Goal: Information Seeking & Learning: Find specific page/section

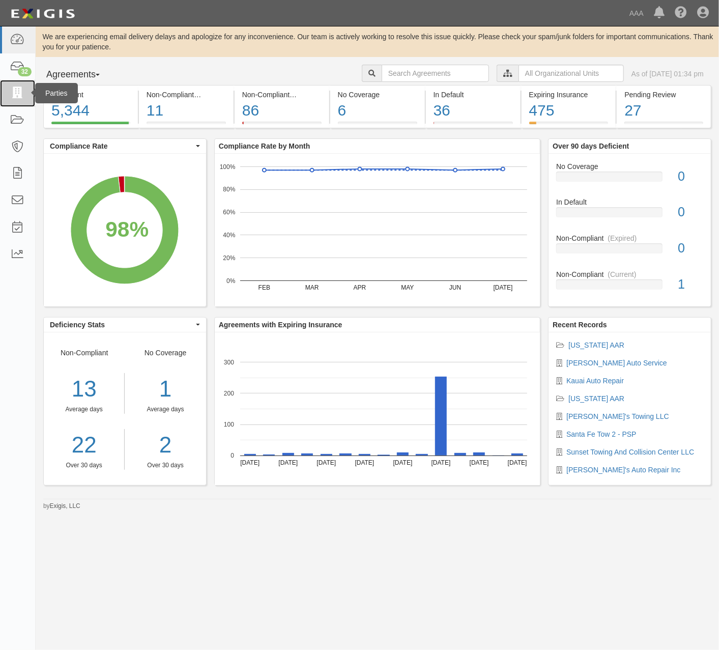
click at [23, 98] on icon at bounding box center [17, 94] width 14 height 12
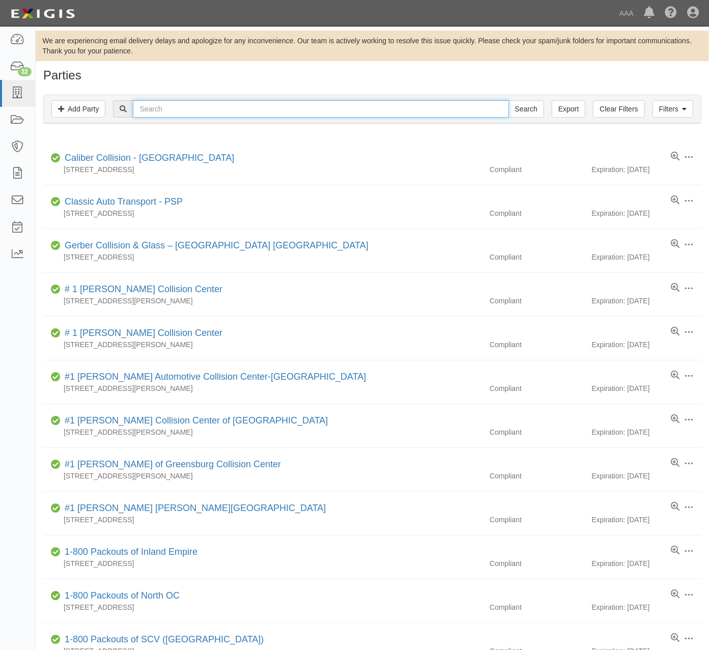
click at [206, 108] on input "text" at bounding box center [320, 108] width 375 height 17
click at [241, 109] on input "text" at bounding box center [320, 108] width 375 height 17
type input "440078"
click at [508, 100] on input "Search" at bounding box center [526, 108] width 36 height 17
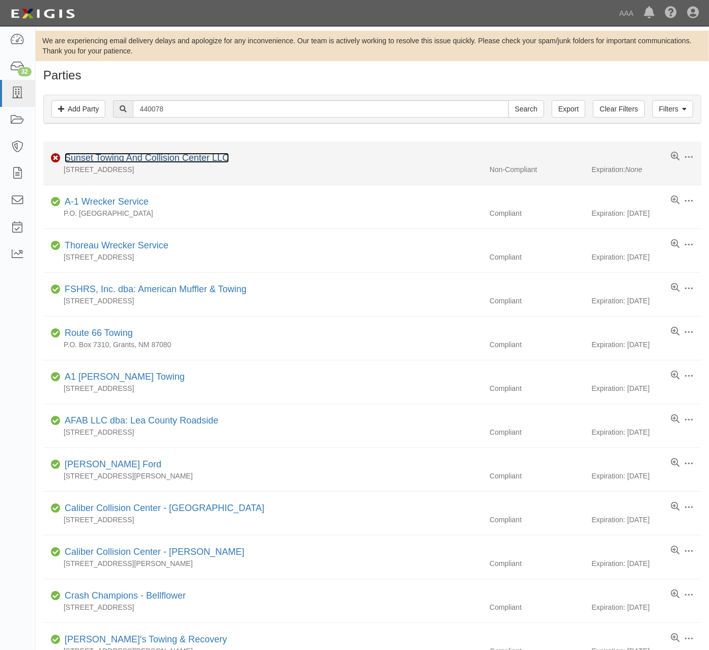
click at [196, 157] on link "Sunset Towing And Collision Center LLC" at bounding box center [147, 158] width 164 height 10
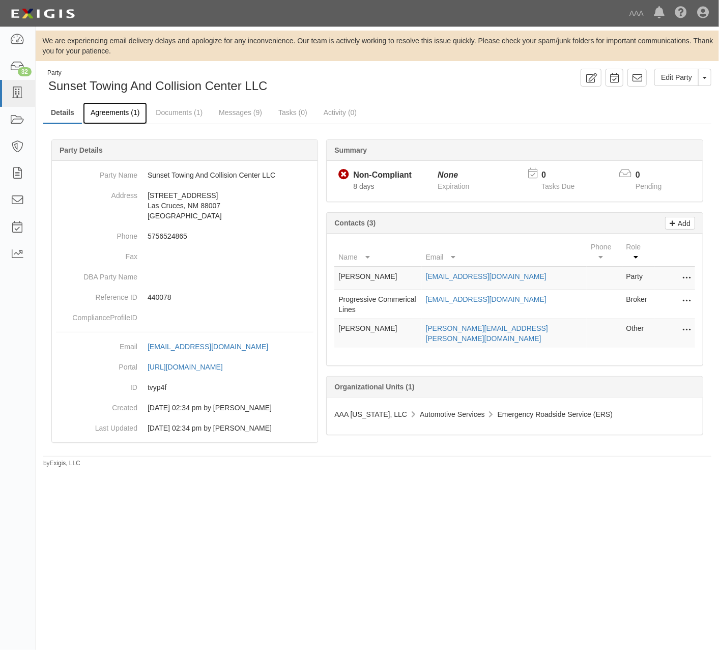
click at [122, 121] on link "Agreements (1)" at bounding box center [115, 113] width 64 height 22
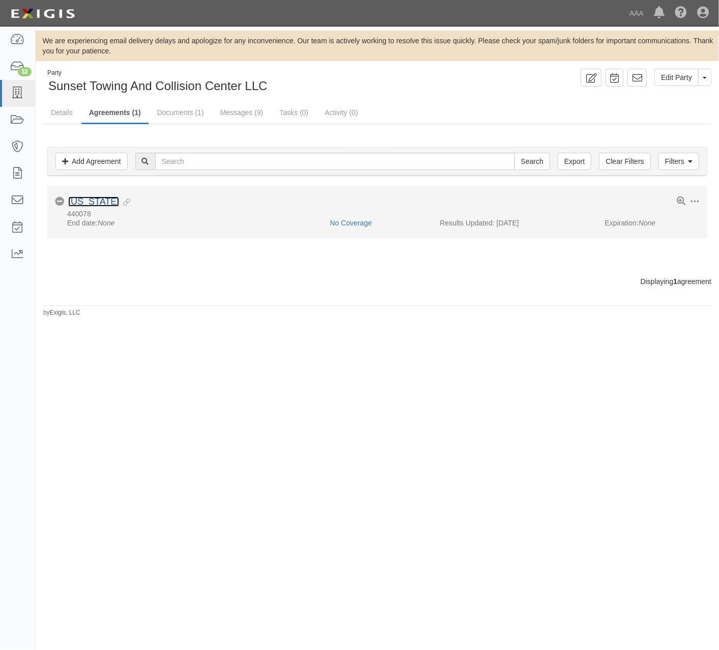
click at [99, 198] on link "New Mexico" at bounding box center [93, 201] width 51 height 10
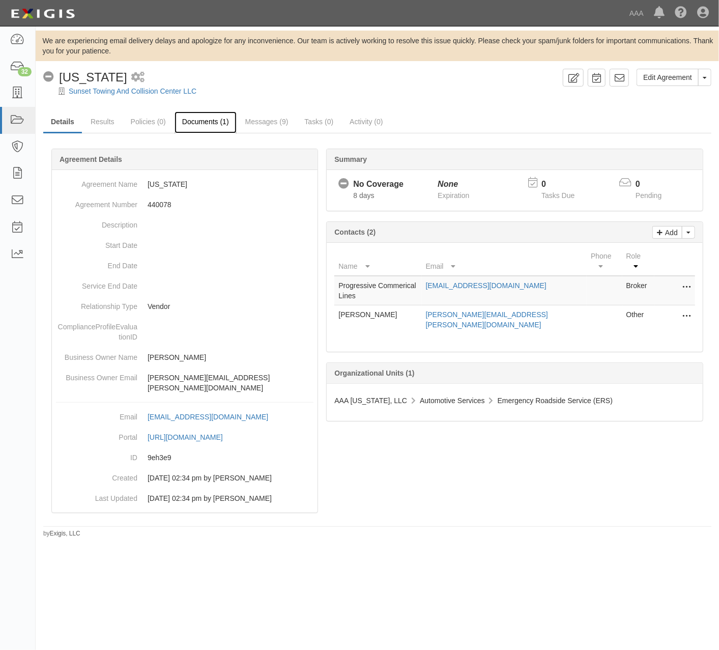
click at [200, 126] on link "Documents (1)" at bounding box center [206, 122] width 62 height 22
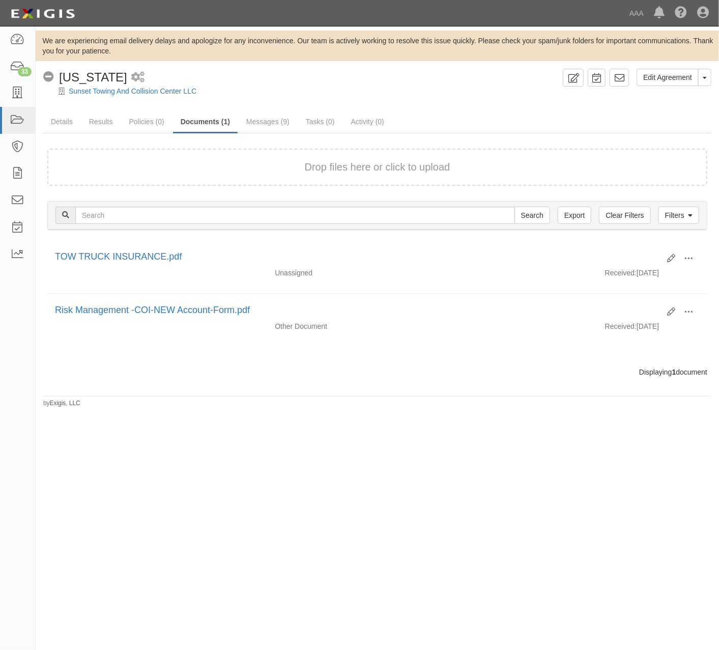
click at [91, 84] on div "No Coverage [US_STATE]" at bounding box center [85, 77] width 84 height 17
click at [91, 91] on link "Sunset Towing And Collision Center LLC" at bounding box center [133, 91] width 128 height 8
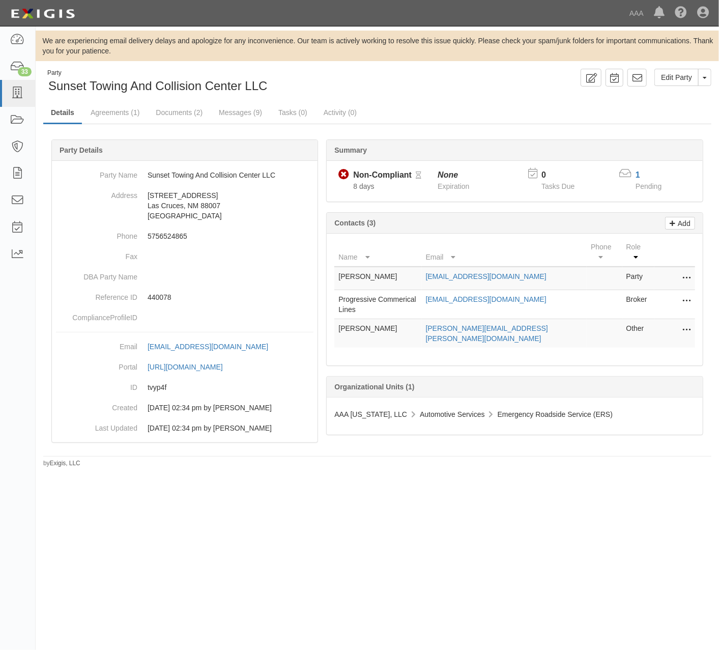
click at [469, 74] on div "Edit Party Toggle Party Dropdown View Audit Trail Archive Party Send Message Ad…" at bounding box center [548, 78] width 342 height 18
click at [12, 92] on icon at bounding box center [17, 94] width 14 height 12
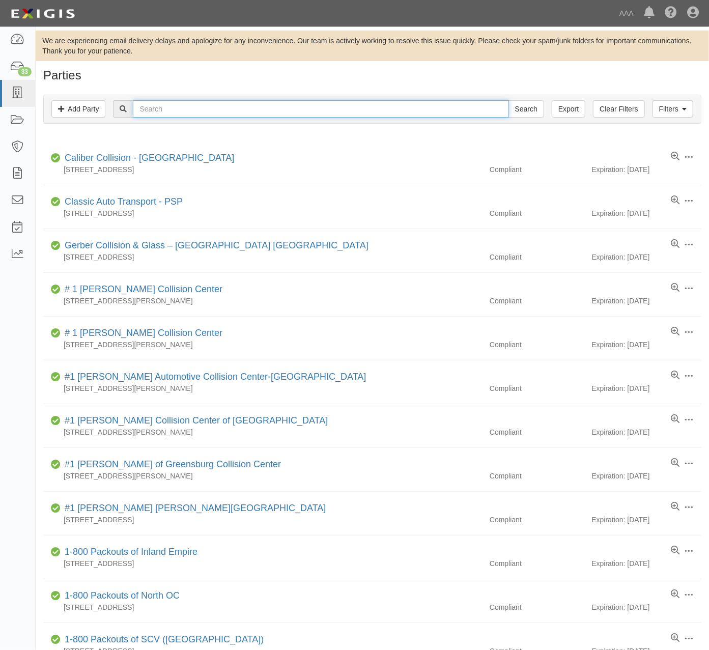
click at [259, 108] on input "text" at bounding box center [320, 108] width 375 height 17
type input "audi"
click at [508, 100] on input "Search" at bounding box center [526, 108] width 36 height 17
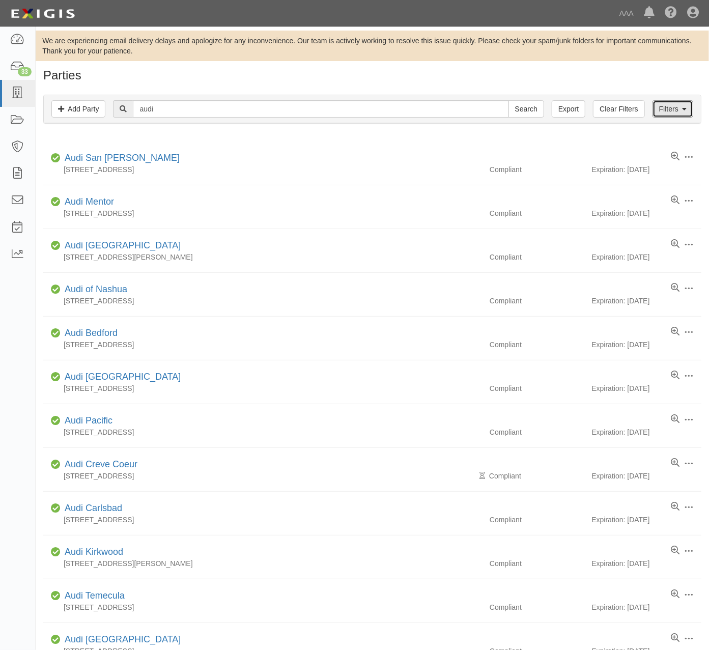
click at [678, 112] on link "Filters" at bounding box center [672, 108] width 41 height 17
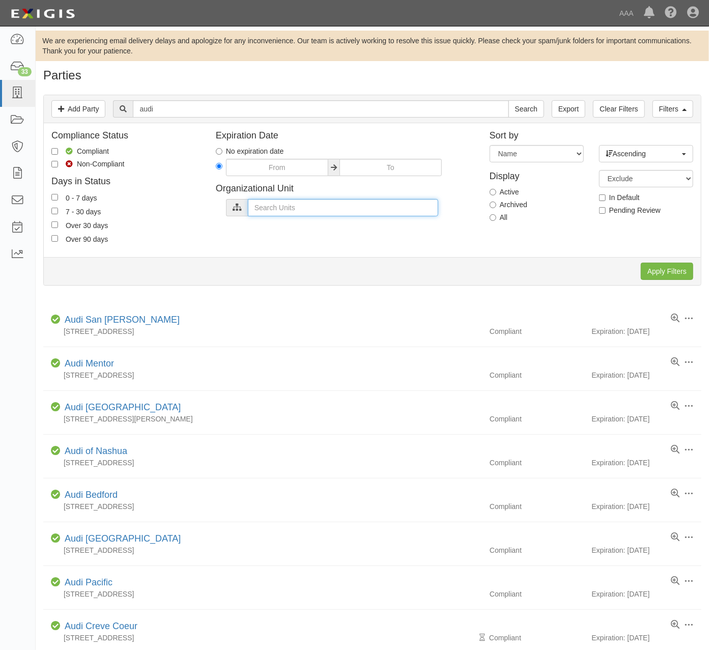
click at [342, 206] on input "text" at bounding box center [343, 207] width 190 height 17
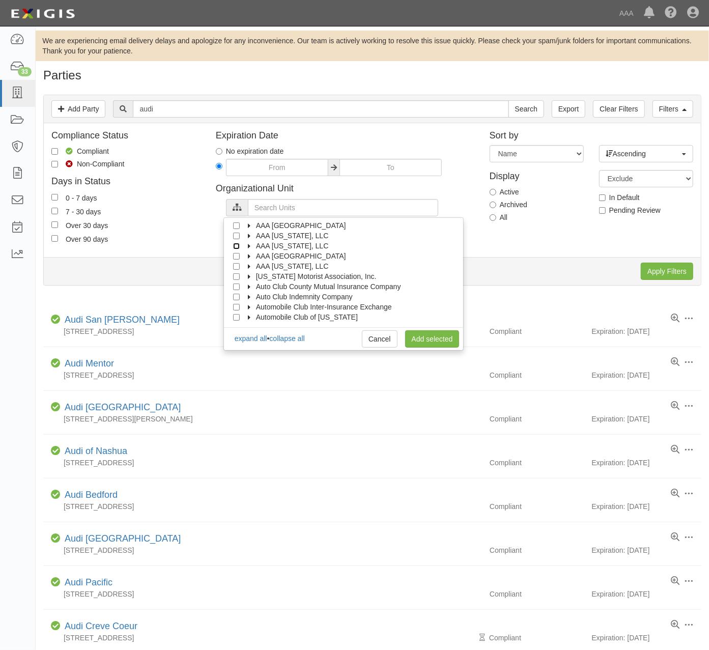
click at [235, 245] on input "AAA [US_STATE], LLC" at bounding box center [236, 246] width 7 height 7
checkbox input "true"
click at [237, 237] on input "AAA [US_STATE], LLC" at bounding box center [236, 235] width 7 height 7
checkbox input "true"
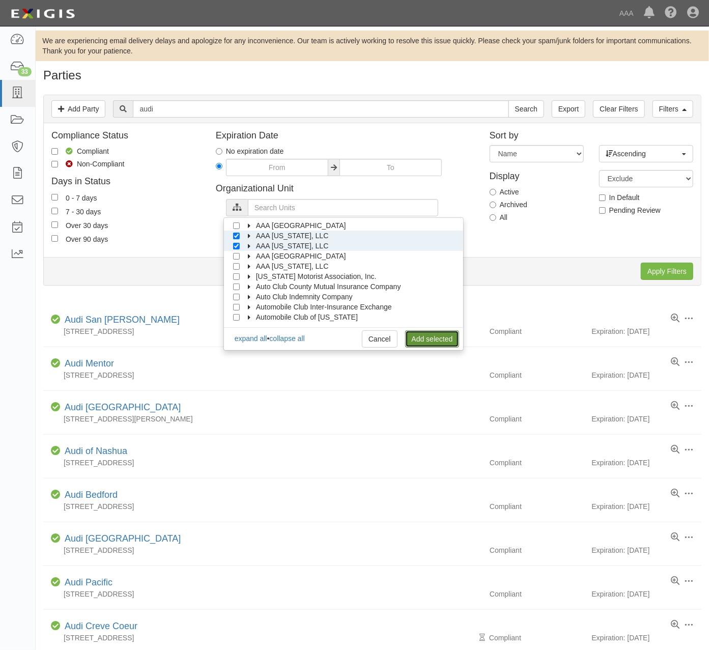
click at [418, 340] on link "Add selected" at bounding box center [432, 338] width 54 height 17
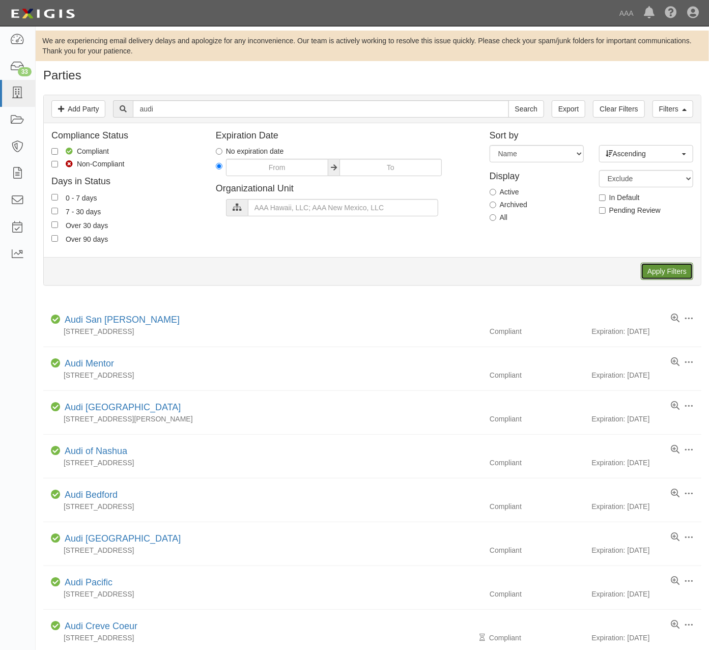
click at [676, 275] on input "Apply Filters" at bounding box center [667, 271] width 52 height 17
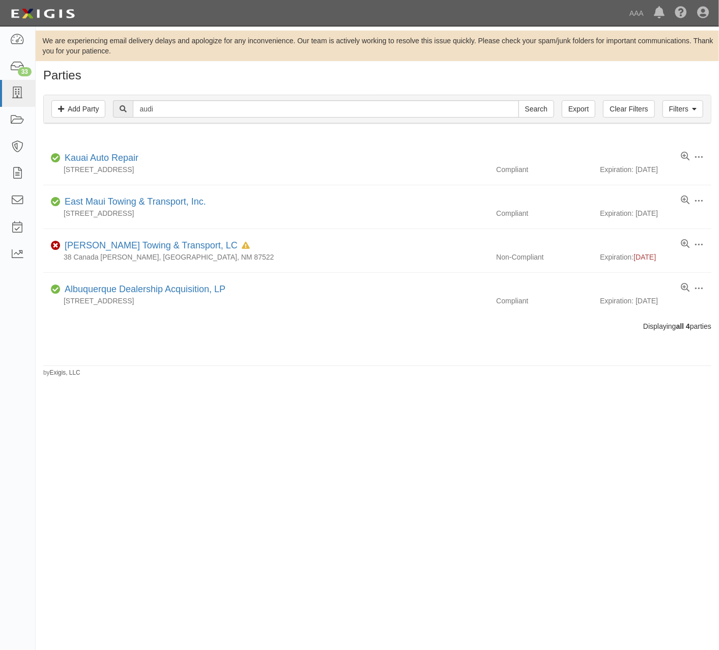
click at [273, 77] on h1 "Parties" at bounding box center [377, 75] width 668 height 13
